Goal: Information Seeking & Learning: Learn about a topic

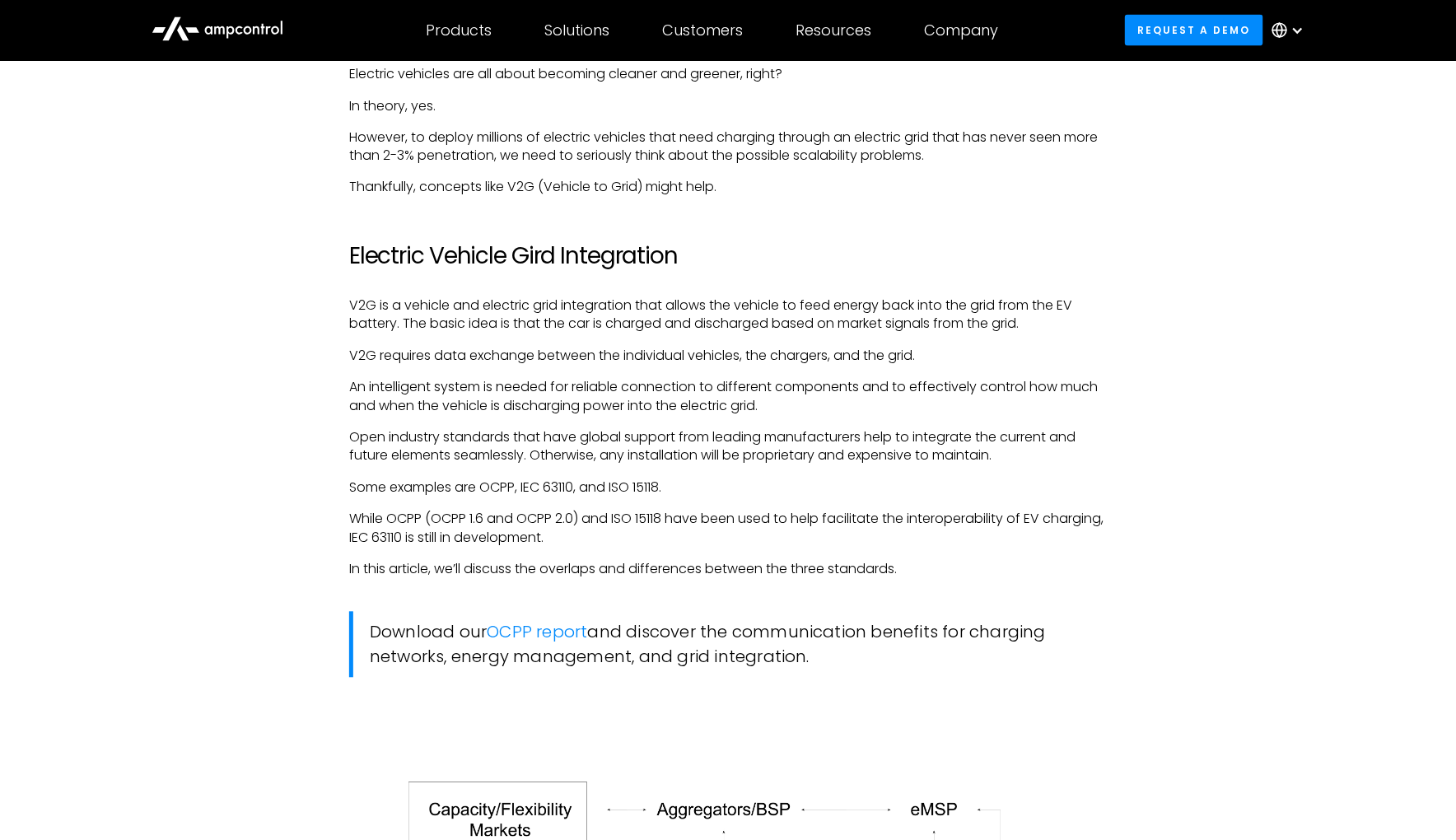
scroll to position [1193, 0]
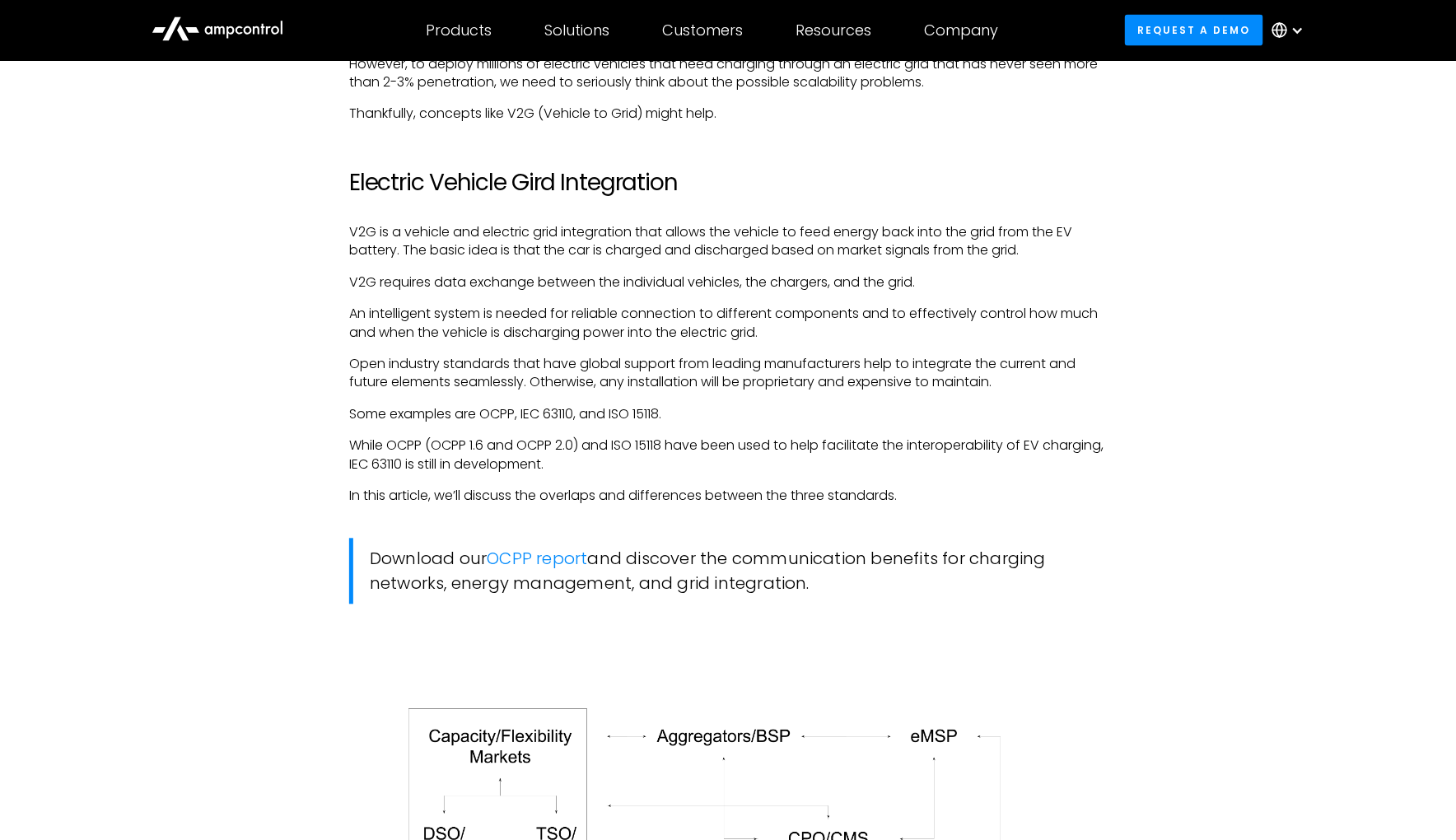
click at [676, 437] on p "While OCPP (OCPP 1.6 and OCPP 2.0) and ISO 15118 have been used to help facilit…" at bounding box center [728, 455] width 758 height 37
click at [675, 437] on p "While OCPP (OCPP 1.6 and OCPP 2.0) and ISO 15118 have been used to help facilit…" at bounding box center [728, 455] width 758 height 37
copy p "15118"
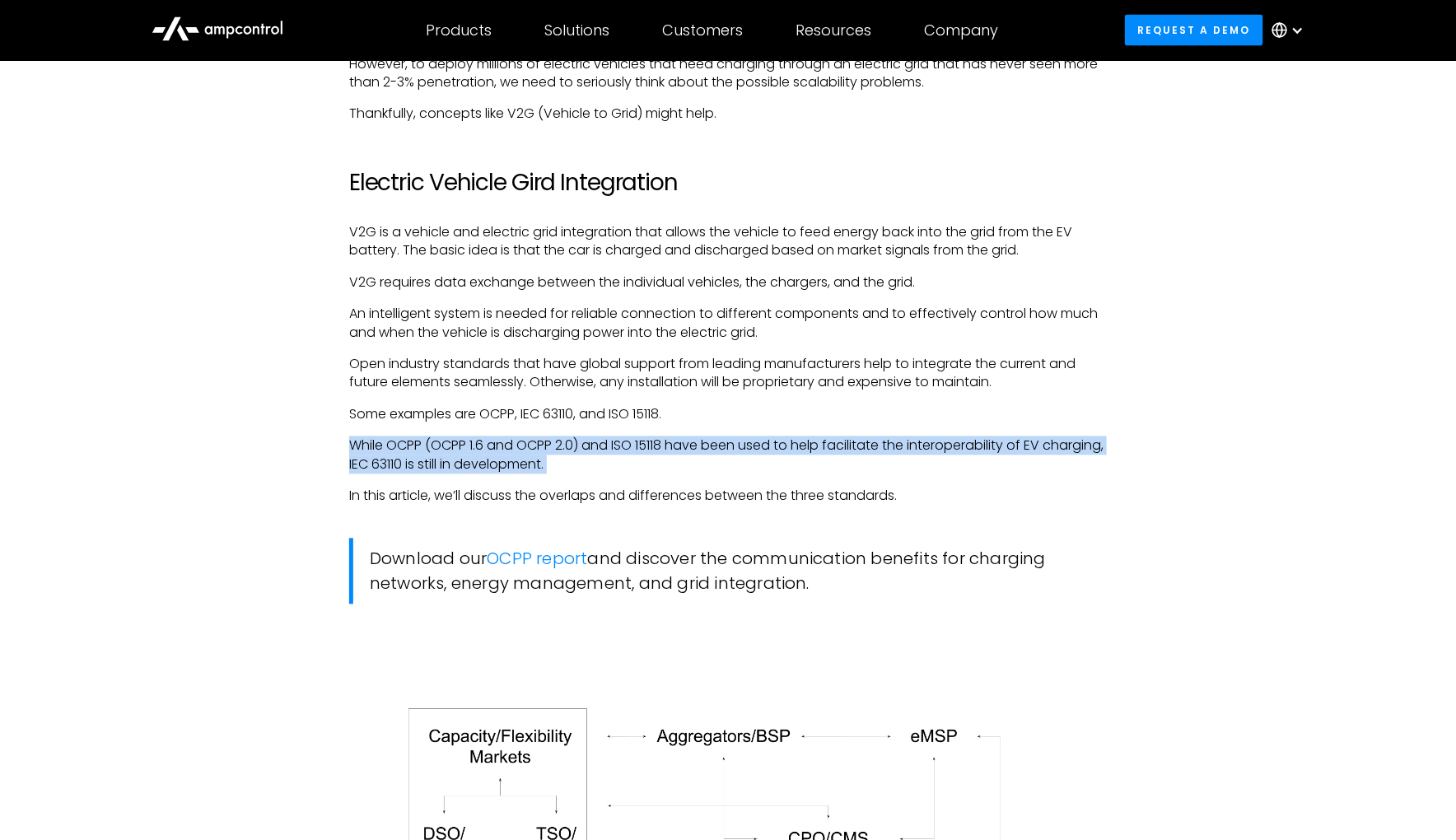
click at [675, 437] on p "While OCPP (OCPP 1.6 and OCPP 2.0) and ISO 15118 have been used to help facilit…" at bounding box center [728, 455] width 758 height 37
copy p "While OCPP (OCPP 1.6 and OCPP 2.0) and ISO 15118 have been used to help facilit…"
click at [651, 437] on p "While OCPP (OCPP 1.6 and OCPP 2.0) and ISO 15118 have been used to help facilit…" at bounding box center [728, 455] width 758 height 37
click at [641, 437] on p "While OCPP (OCPP 1.6 and OCPP 2.0) and ISO 15118 have been used to help facilit…" at bounding box center [728, 455] width 758 height 37
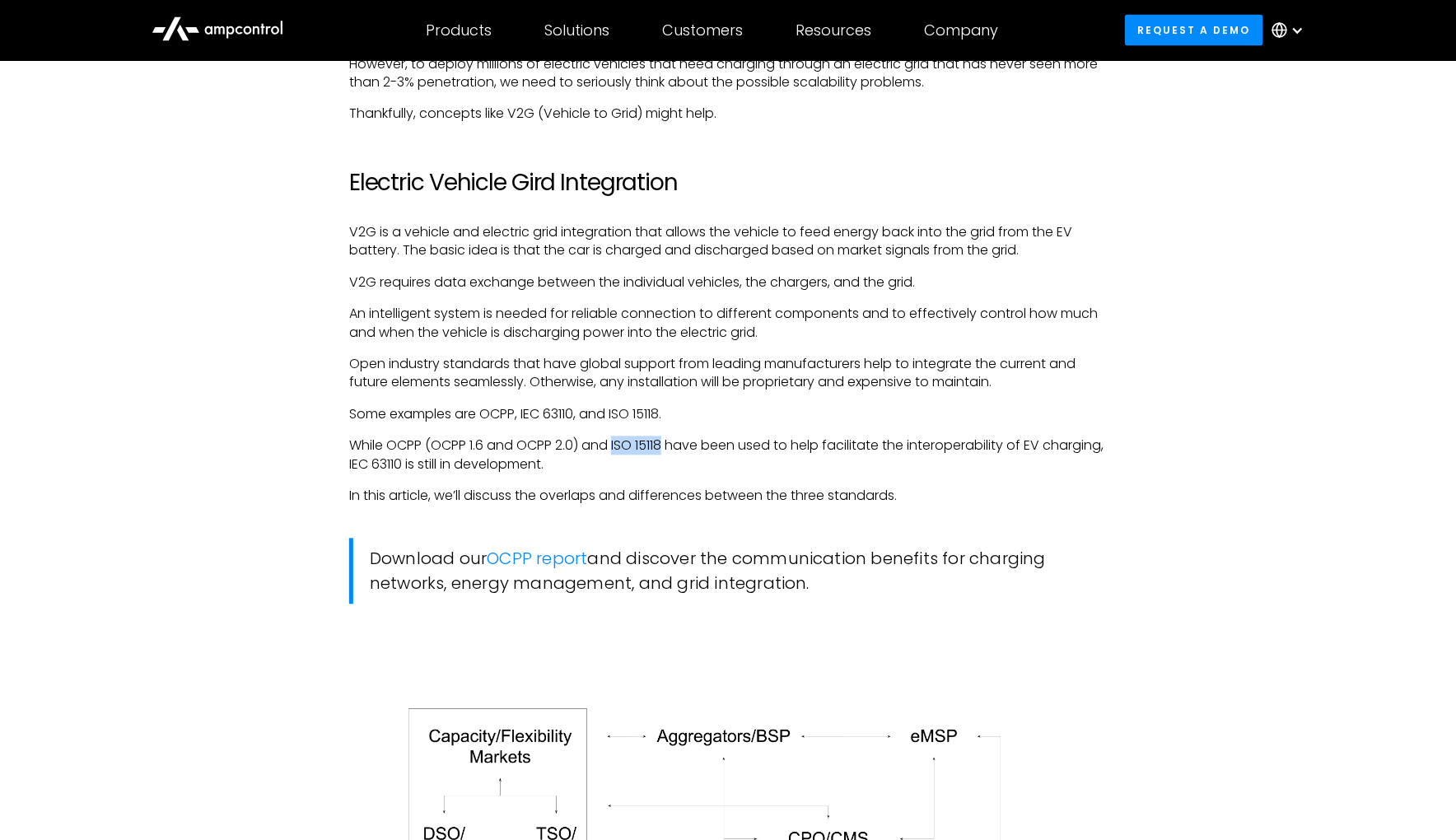
drag, startPoint x: 644, startPoint y: 273, endPoint x: 683, endPoint y: 271, distance: 39.1
click at [683, 437] on p "While OCPP (OCPP 1.6 and OCPP 2.0) and ISO 15118 have been used to help facilit…" at bounding box center [728, 455] width 758 height 37
copy p "ISO 15118"
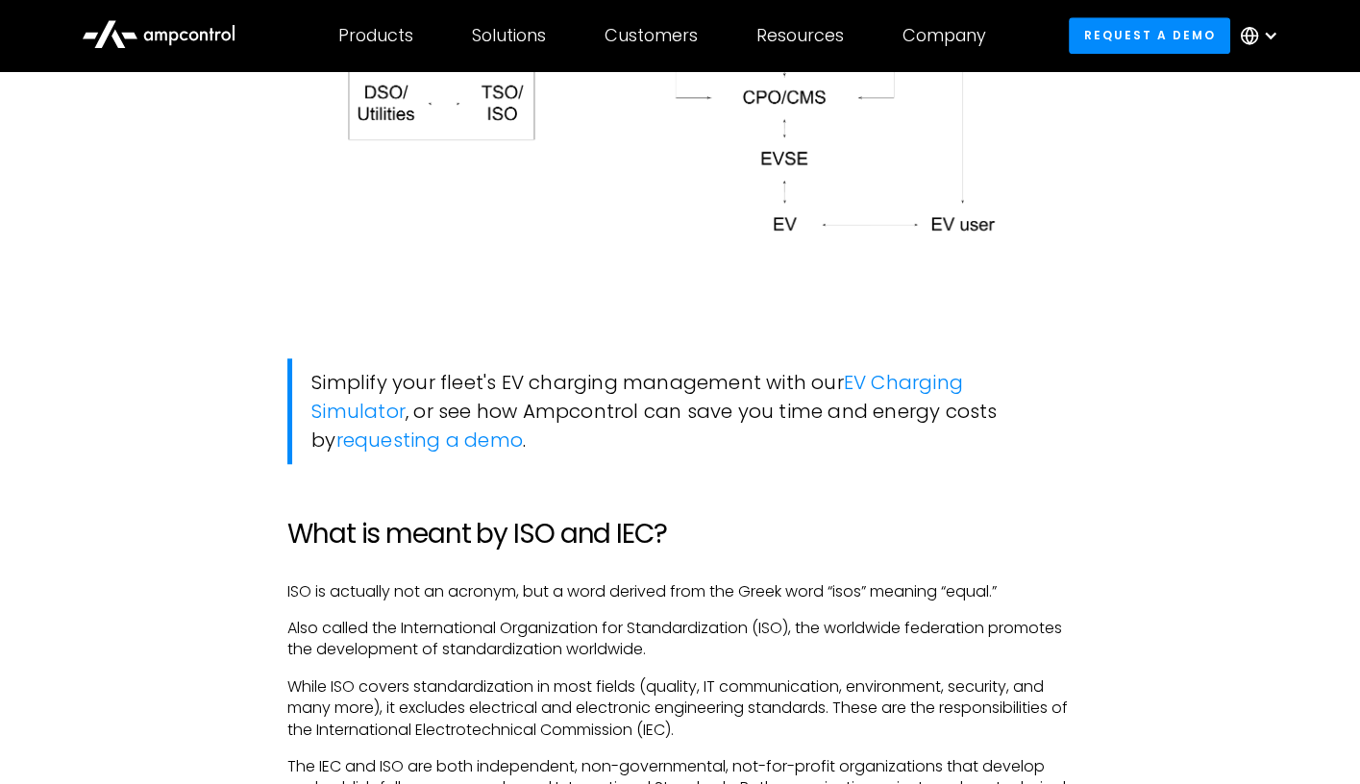
scroll to position [2391, 0]
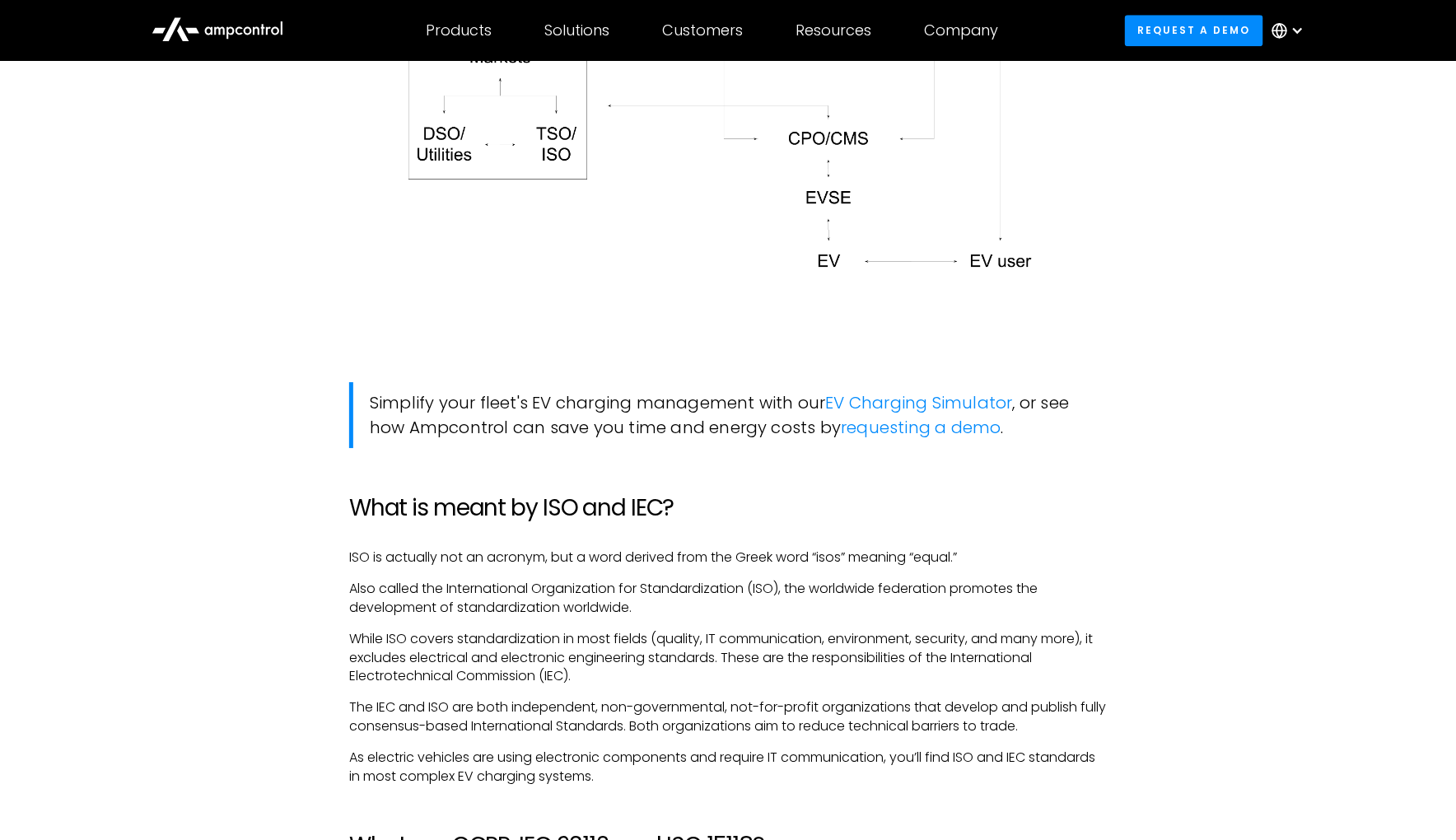
scroll to position [2060, 0]
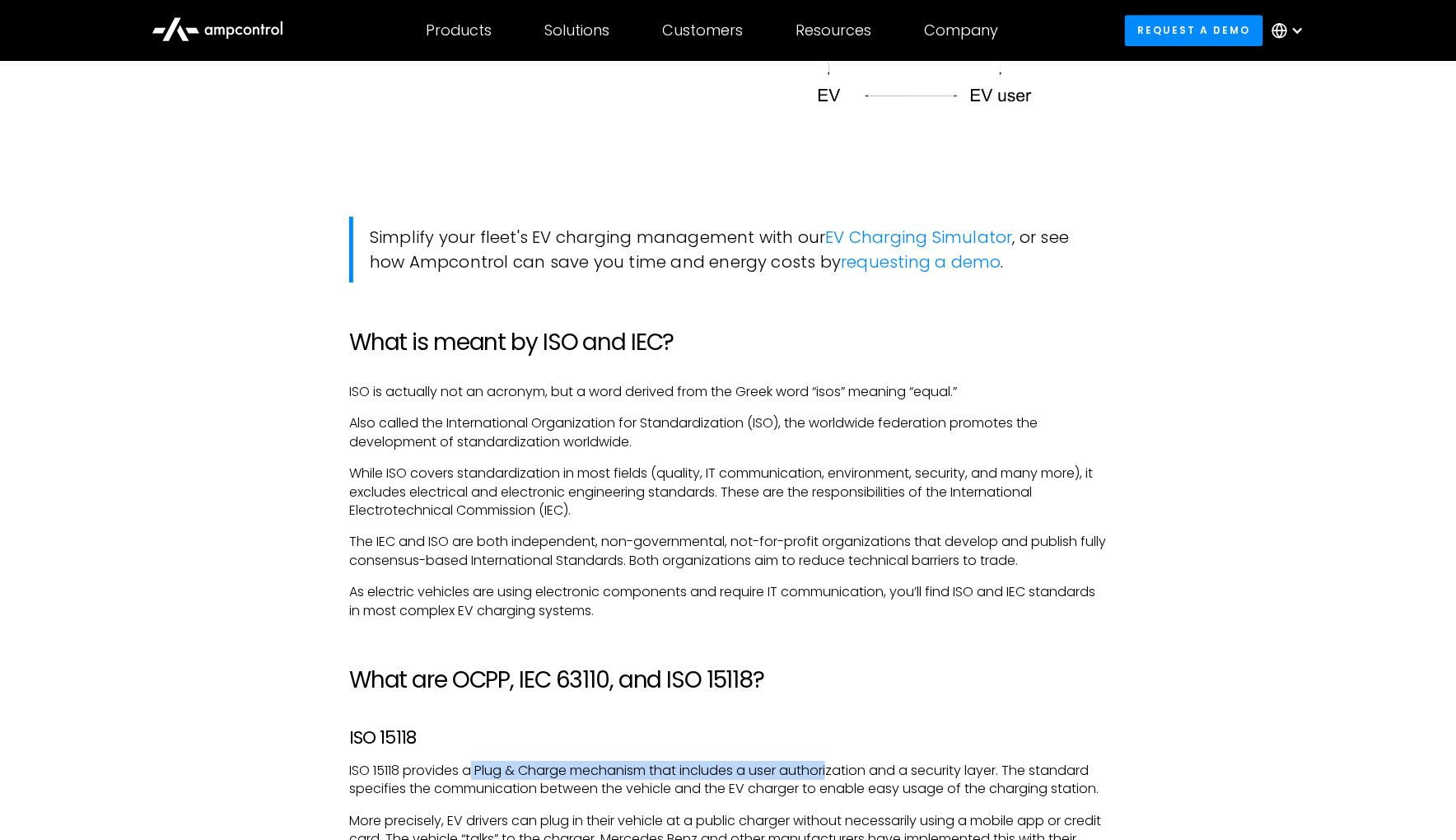
drag, startPoint x: 539, startPoint y: 383, endPoint x: 811, endPoint y: 386, distance: 272.0
click at [811, 762] on p "ISO 15118 provides a Plug & Charge mechanism that includes a user authorization…" at bounding box center [728, 780] width 758 height 37
copy p "Plug & Charge mechanism that includes a user authori"
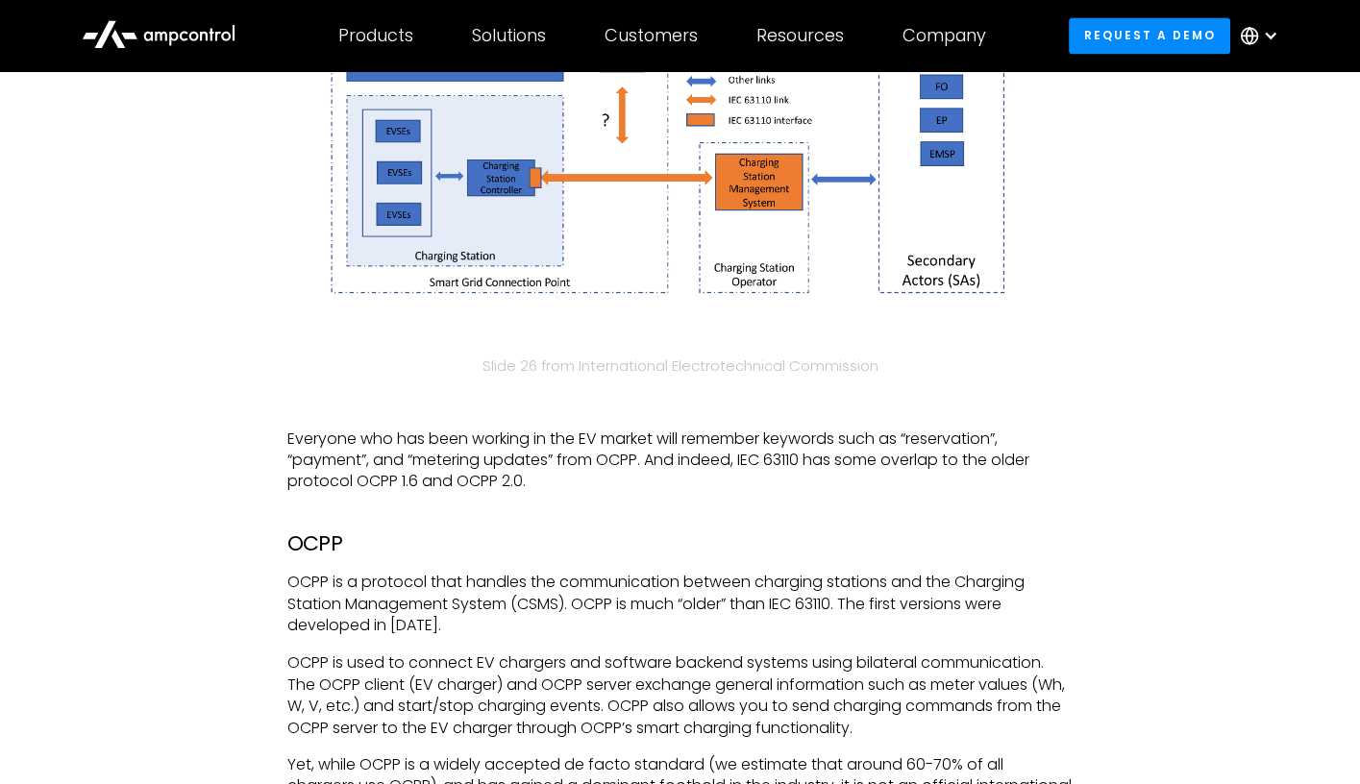
scroll to position [4132, 0]
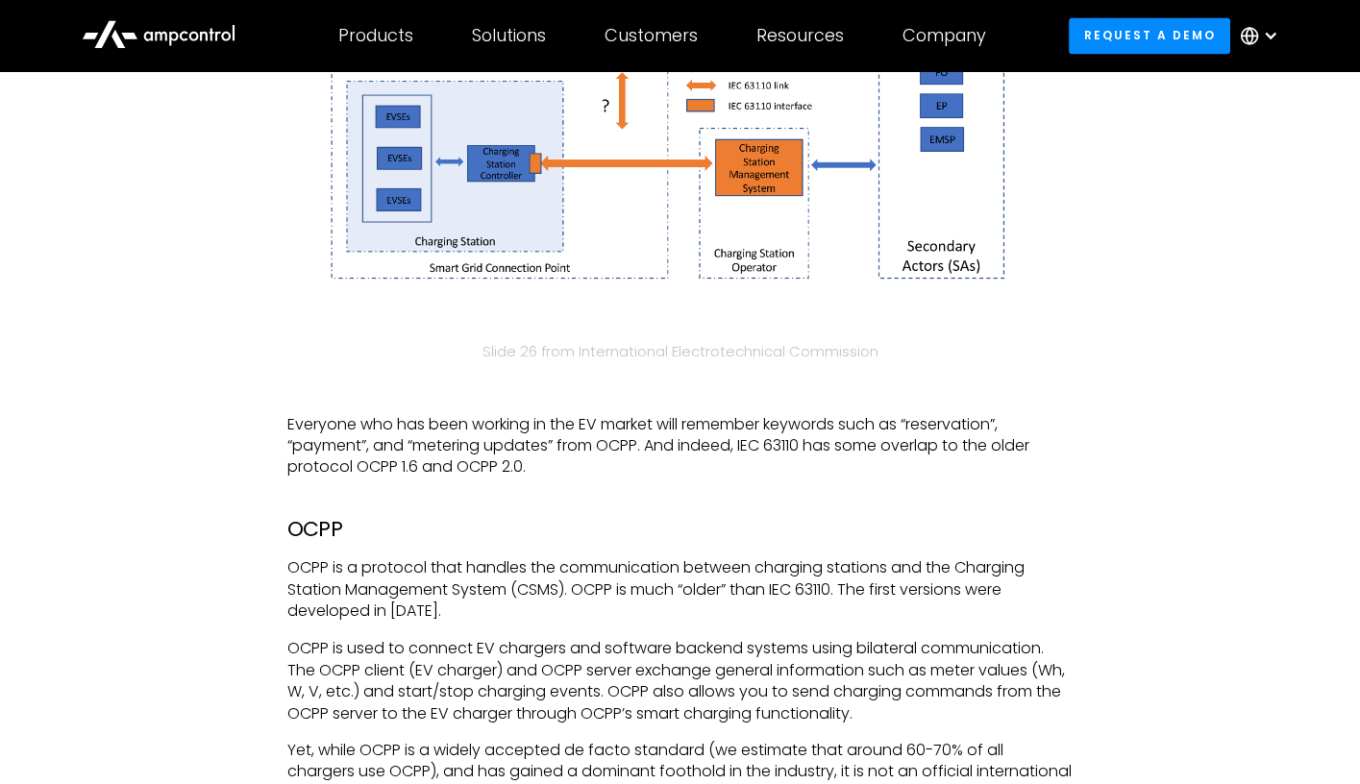
copy p "Plug & Charge mechanism that includes a user authori"
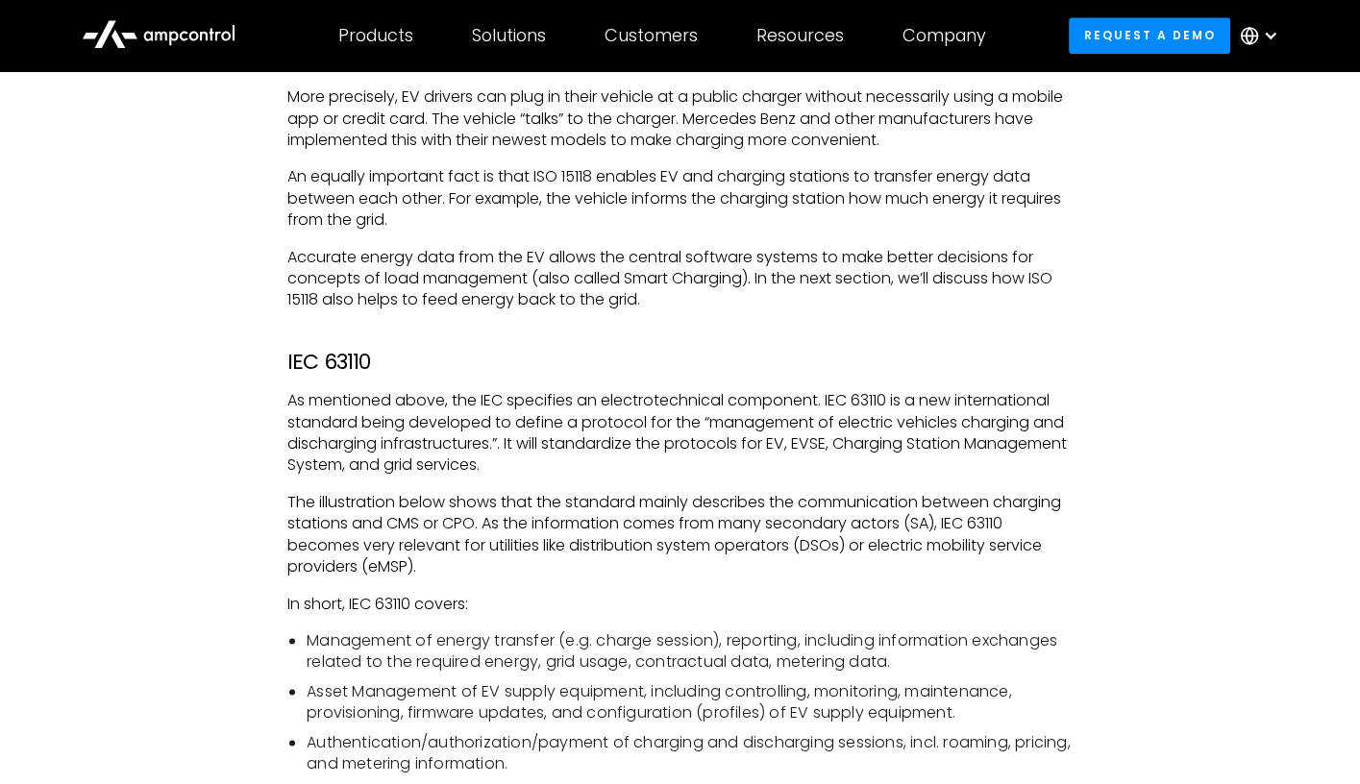
scroll to position [2902, 0]
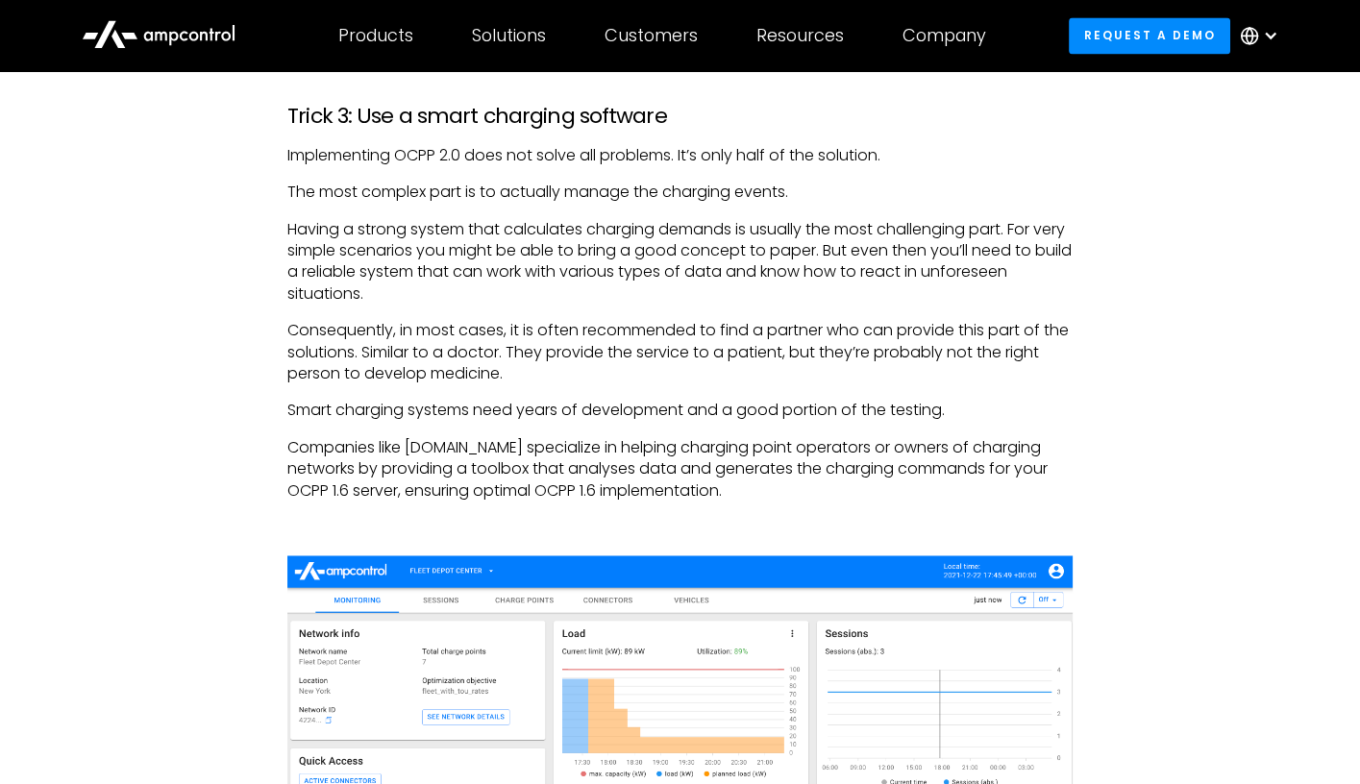
scroll to position [3999, 0]
